Goal: Task Accomplishment & Management: Use online tool/utility

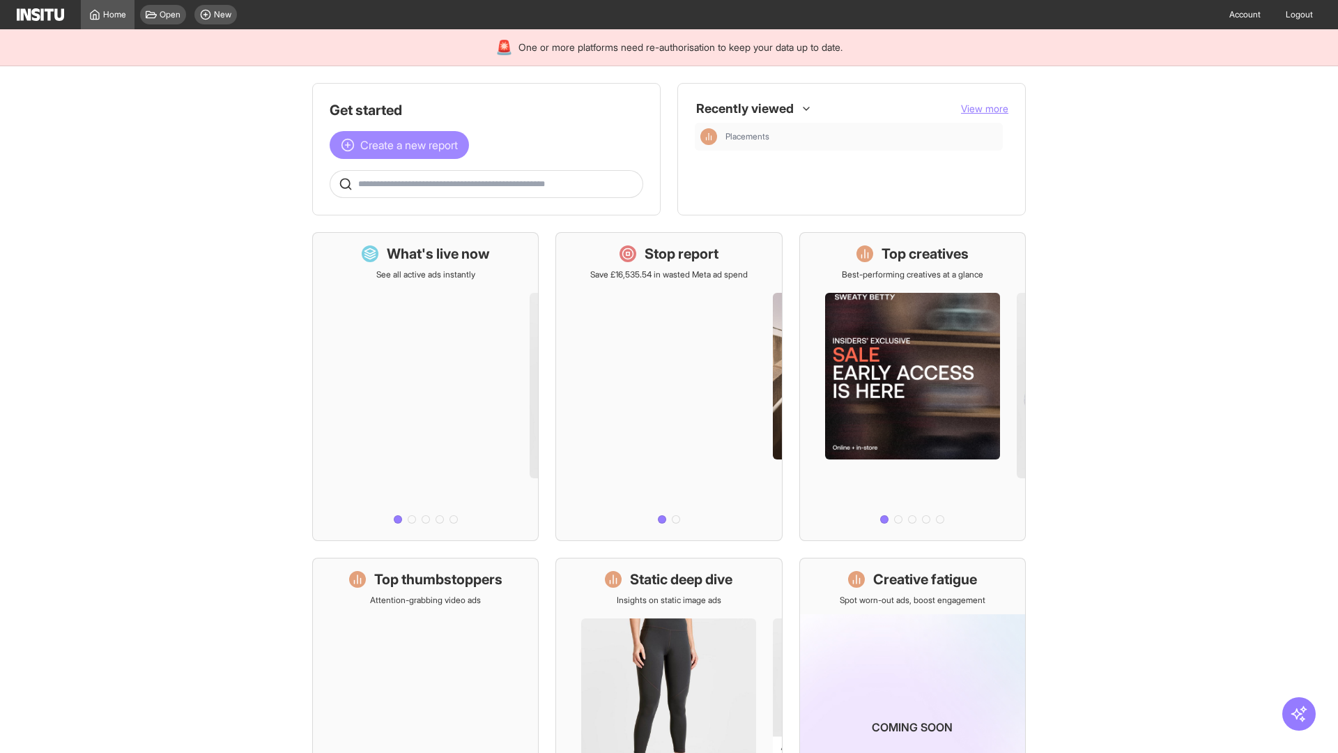
click at [403, 145] on span "Create a new report" at bounding box center [409, 145] width 98 height 17
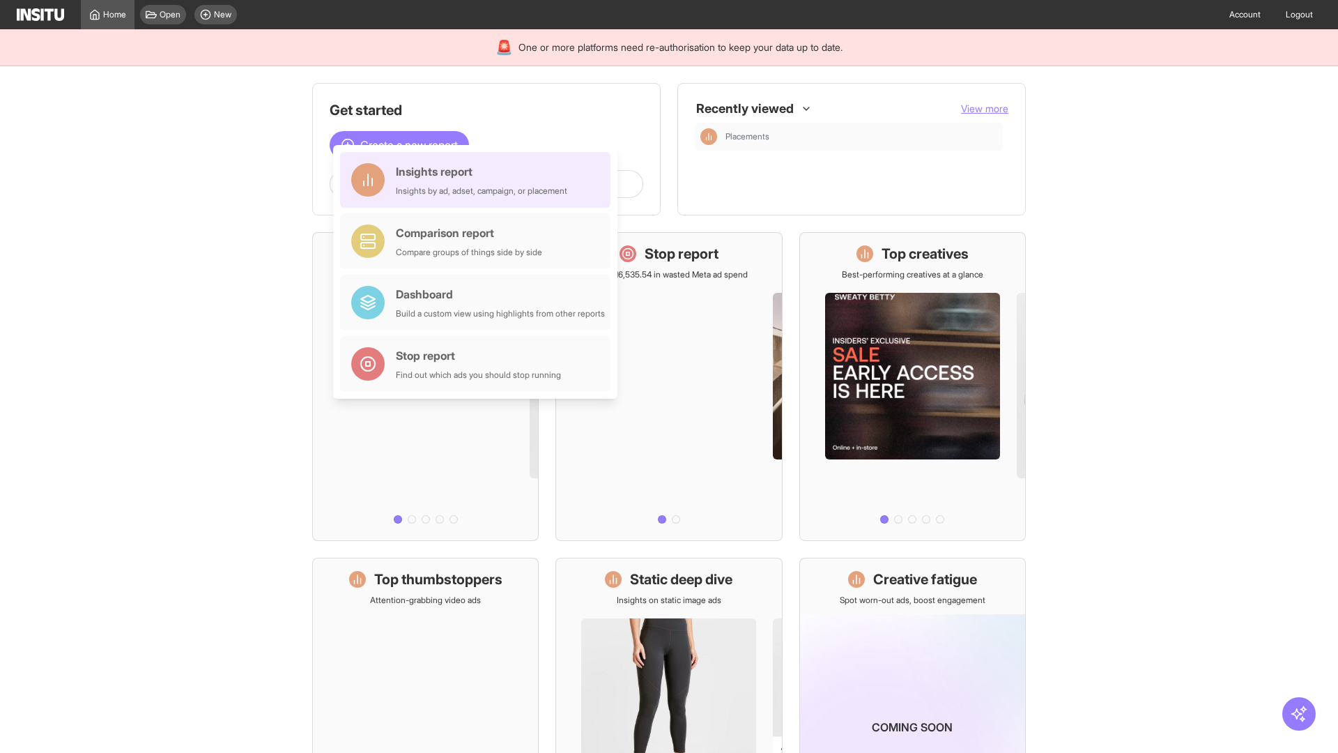
click at [479, 180] on div "Insights report Insights by ad, adset, campaign, or placement" at bounding box center [481, 179] width 171 height 33
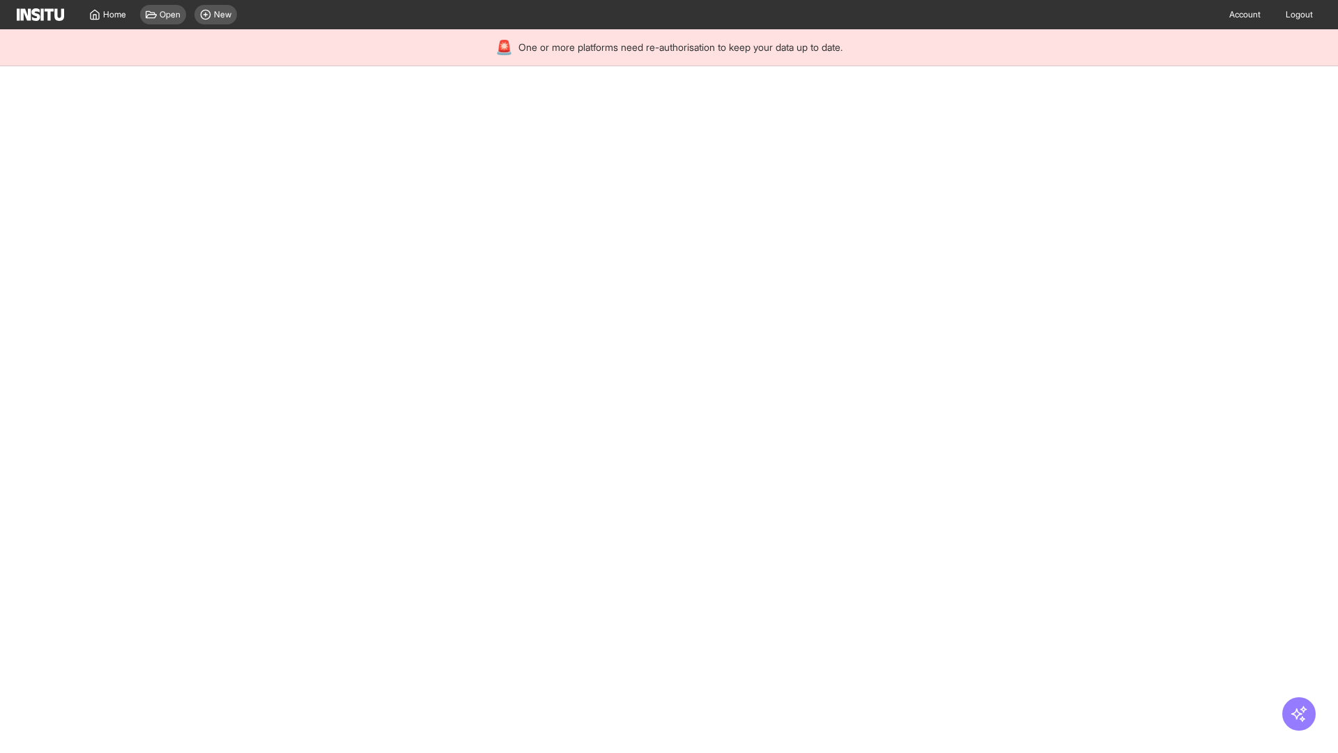
select select "**"
